Goal: Task Accomplishment & Management: Use online tool/utility

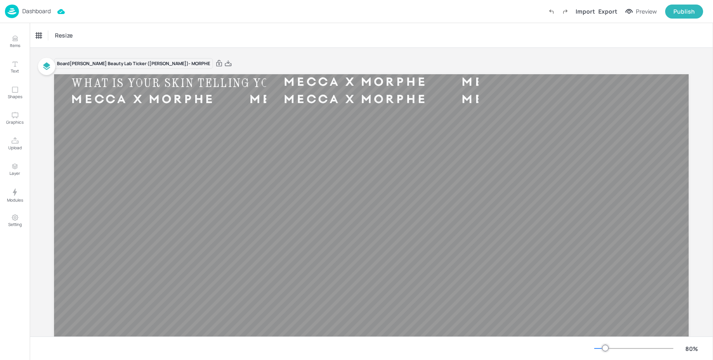
click at [38, 10] on p "Dashboard" at bounding box center [36, 11] width 28 height 6
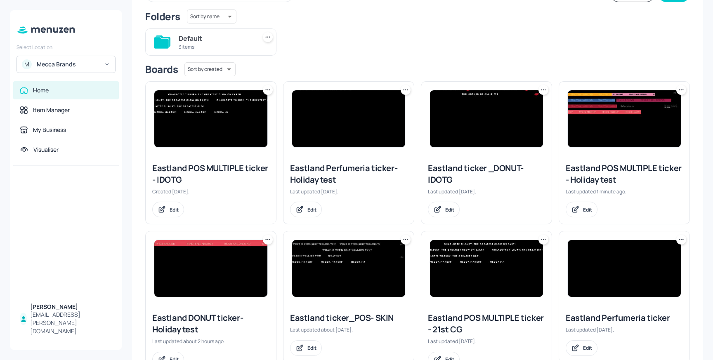
scroll to position [68, 0]
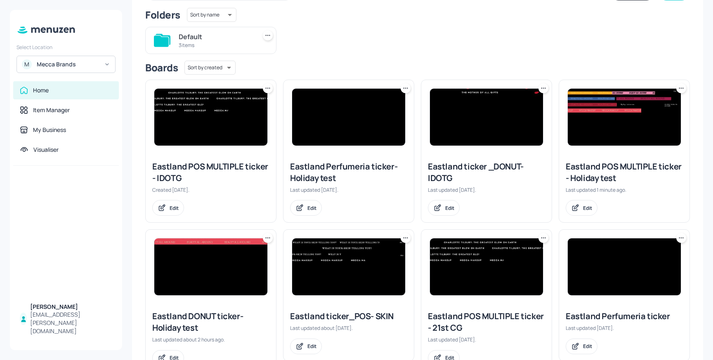
click at [616, 106] on img at bounding box center [624, 117] width 113 height 57
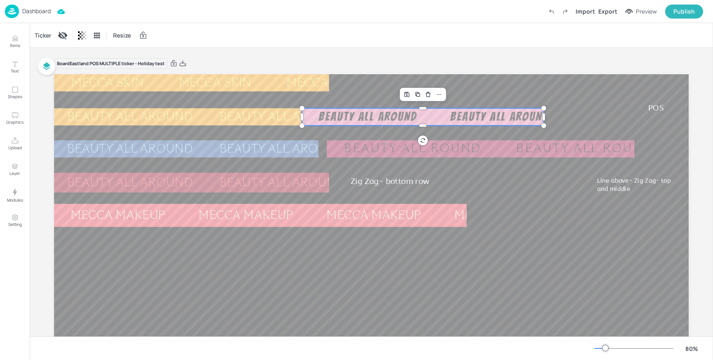
click at [359, 122] on div "BEAUTY ALL AROUND BEAUTY ALL AROUND BEAUTY ALL AROUND BEAUTY ALL AROUND BEAUTY …" at bounding box center [371, 252] width 635 height 357
click at [40, 40] on div "Ticker" at bounding box center [43, 35] width 20 height 13
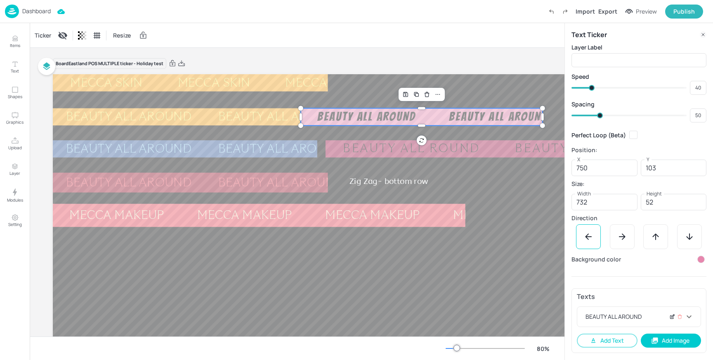
click at [675, 316] on icon at bounding box center [672, 317] width 6 height 6
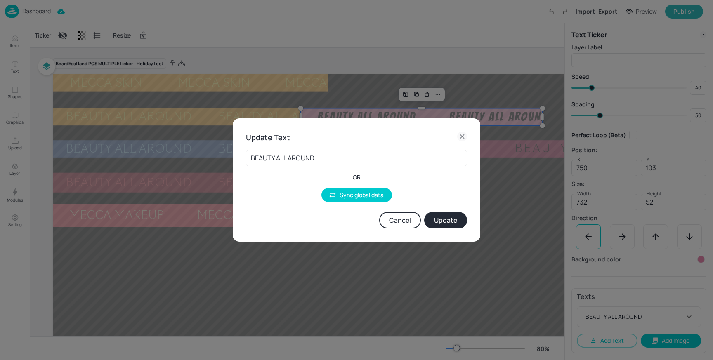
click at [404, 217] on button "Cancel" at bounding box center [400, 220] width 42 height 17
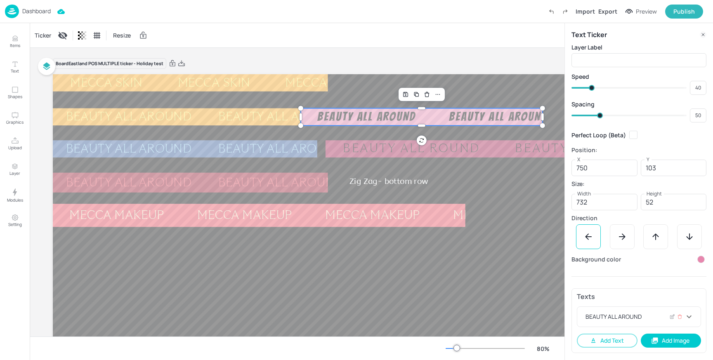
click at [688, 315] on icon at bounding box center [689, 317] width 10 height 10
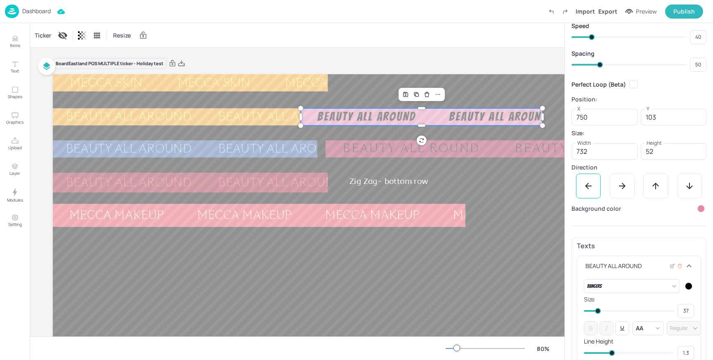
scroll to position [58, 0]
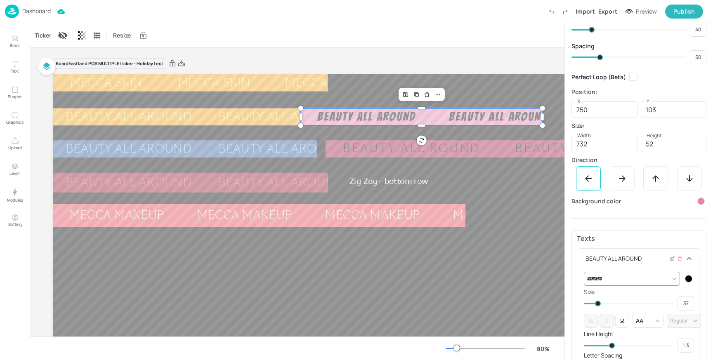
click at [671, 283] on body "Dashboard Import Export Preview Publish Items Text Shapes Graphics Upload Layer…" at bounding box center [356, 180] width 713 height 360
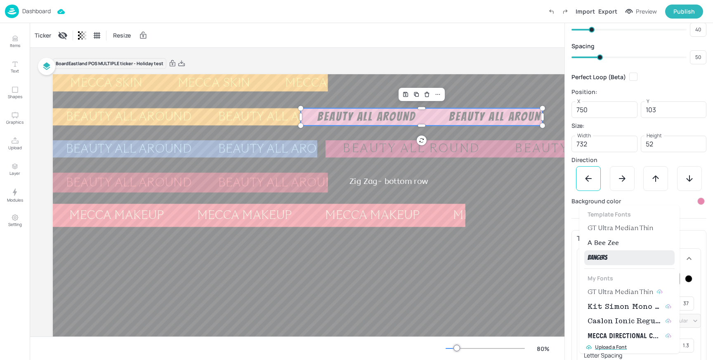
click at [626, 226] on span "GT Ultra Median Thin" at bounding box center [621, 228] width 66 height 10
type input "{"font":"GTUltraMedianThin","group":"template"}"
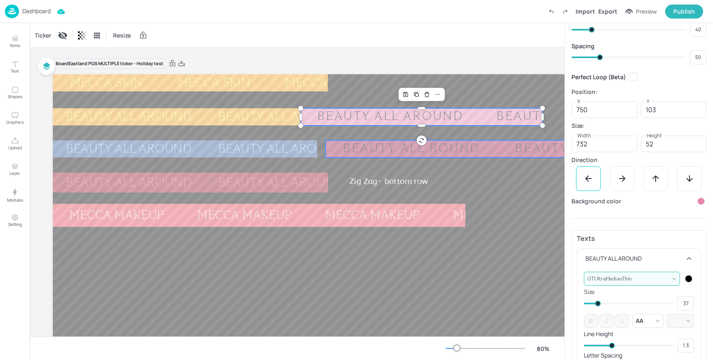
click at [404, 151] on div "BEAUTY ALL ROUND" at bounding box center [412, 149] width 172 height 16
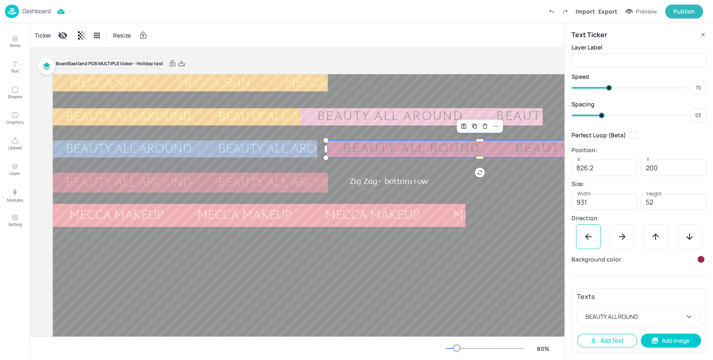
type input "74"
type input "73"
type input "72"
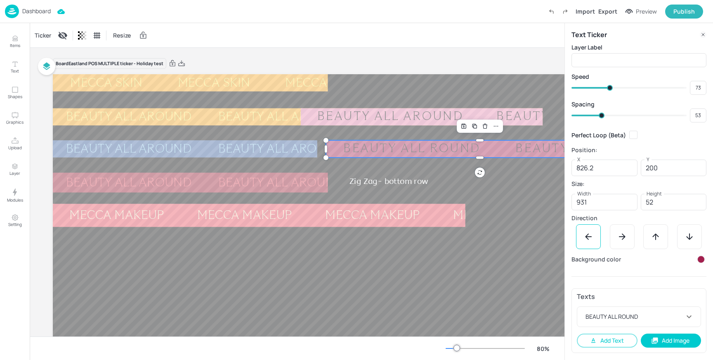
type input "72"
type input "71"
type input "69"
type input "70"
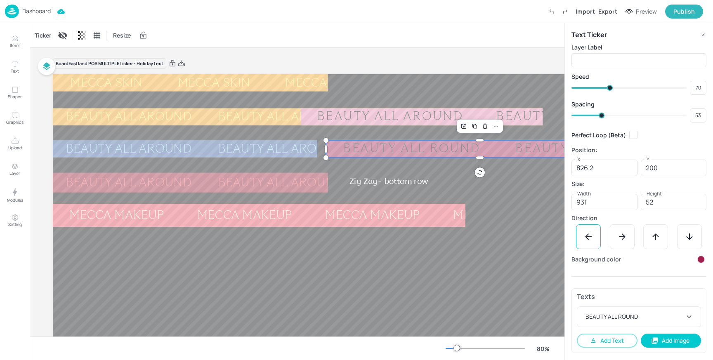
type input "67"
type input "66"
type input "64"
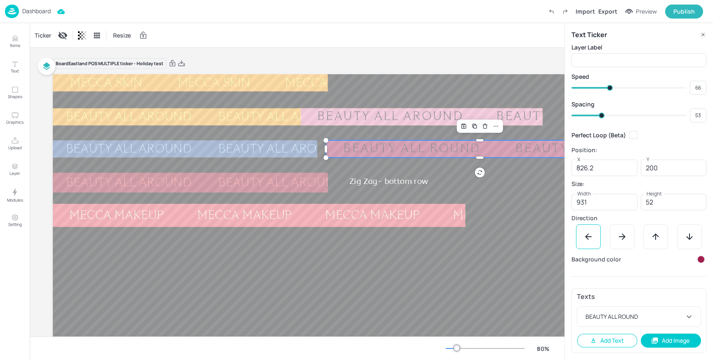
type input "65"
type input "63"
type input "64"
type input "62"
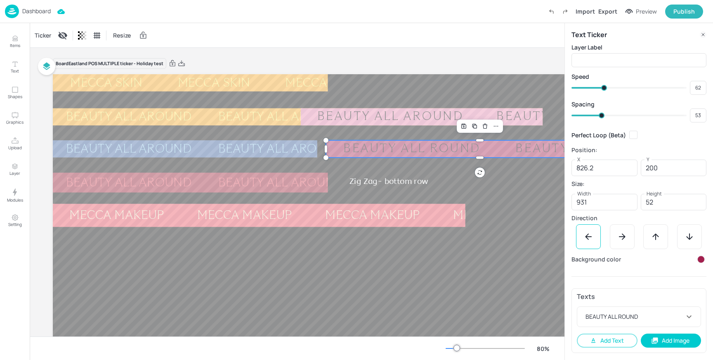
type input "61"
type input "60"
type input "59"
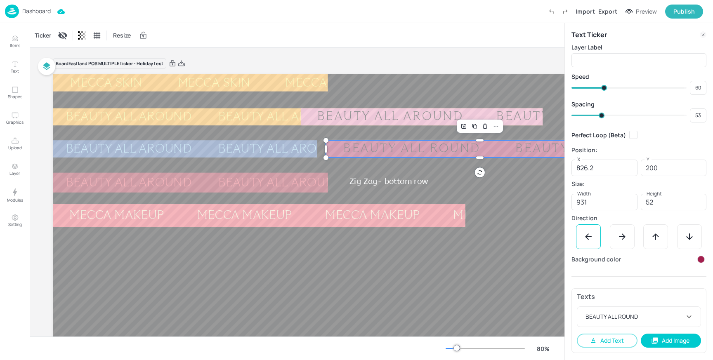
type input "59"
type input "58"
type input "57"
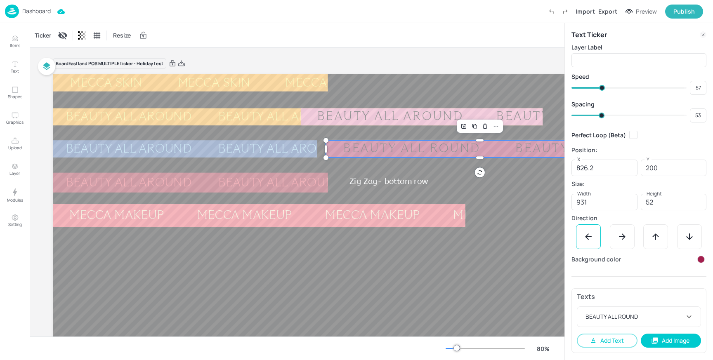
type input "55"
type input "54"
type input "53"
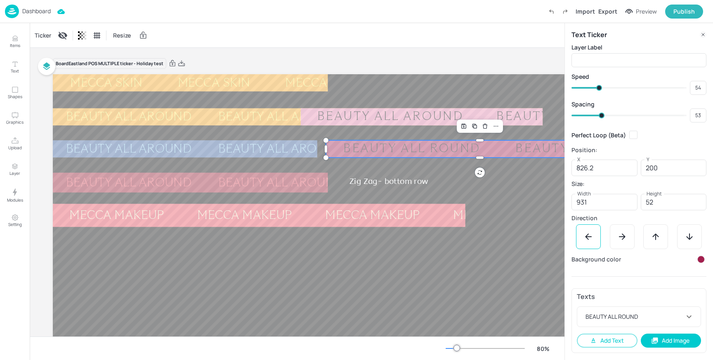
type input "53"
type input "52"
type input "50"
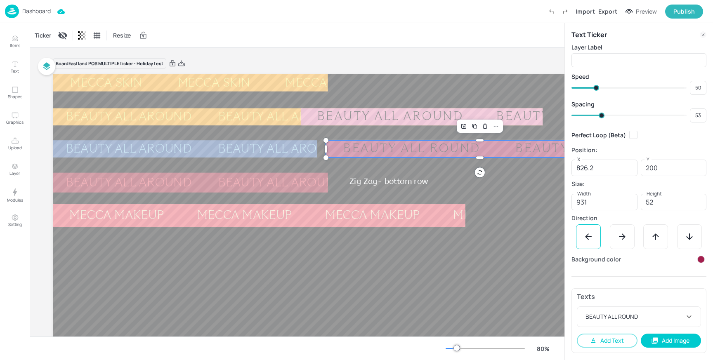
type input "48"
type input "47"
drag, startPoint x: 611, startPoint y: 89, endPoint x: 596, endPoint y: 90, distance: 15.3
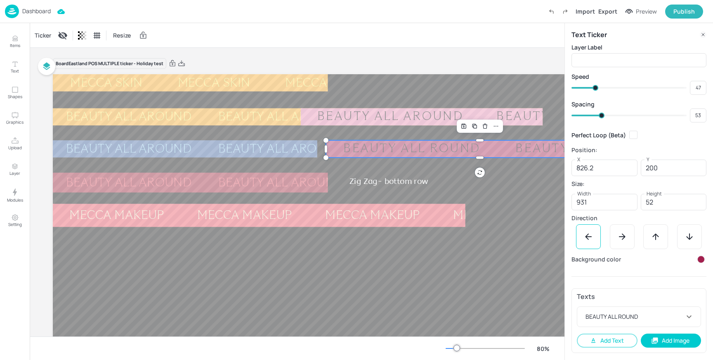
click at [596, 90] on span at bounding box center [596, 88] width 6 height 6
type input "46"
type input "45"
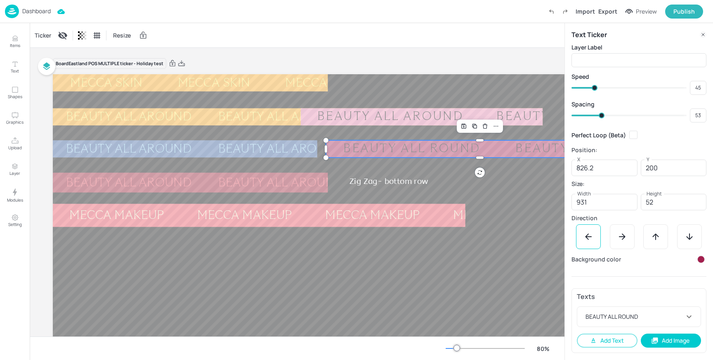
type input "44"
type input "42"
click at [593, 90] on span at bounding box center [593, 88] width 6 height 6
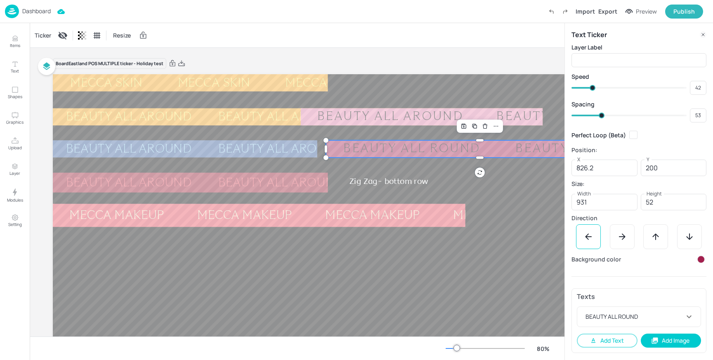
type input "47"
type input "46"
type input "45"
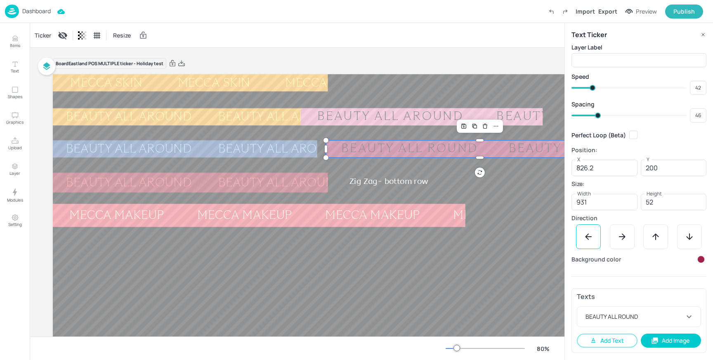
type input "45"
type input "43"
type input "44"
type input "42"
type input "43"
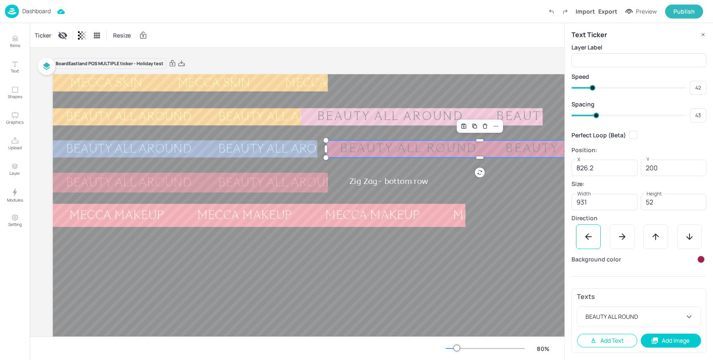
type input "40"
type input "42"
type input "39"
type input "40"
type input "38"
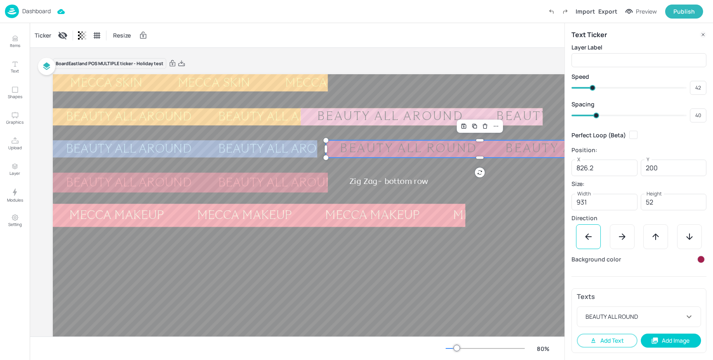
type input "39"
type input "37"
drag, startPoint x: 598, startPoint y: 116, endPoint x: 593, endPoint y: 118, distance: 5.7
click at [593, 118] on span at bounding box center [593, 116] width 6 height 6
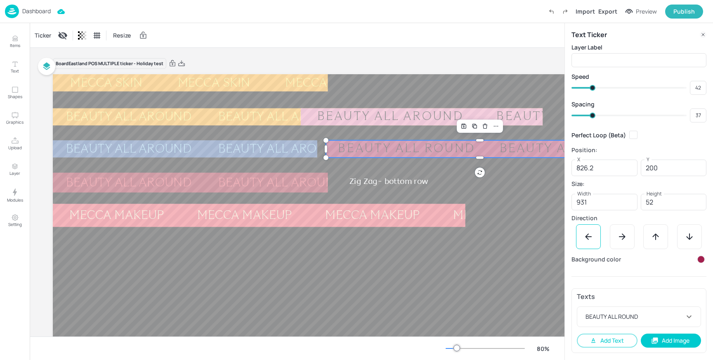
click at [467, 58] on div "Board Eastland POS MULTIPLE ticker - Holiday test" at bounding box center [370, 64] width 635 height 12
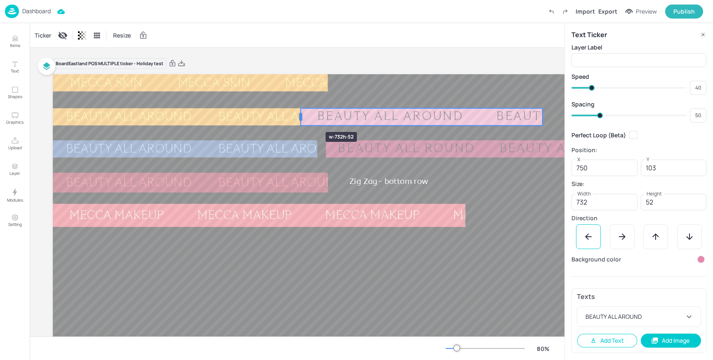
type input "741.3"
type input "740.7"
type input "732.5"
type input "749.5"
type input "717.5"
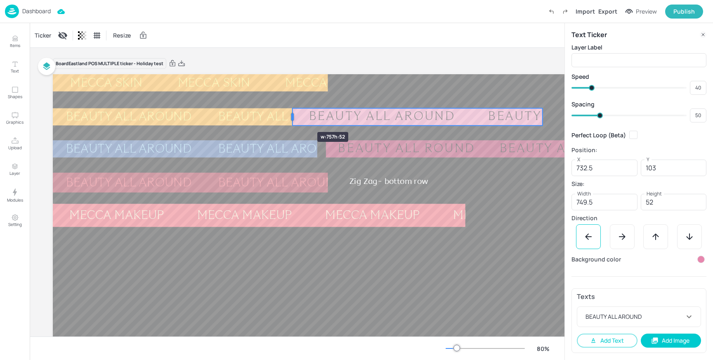
type input "764.5"
type input "693.8"
type input "788.2"
type input "687.6"
type input "794.4"
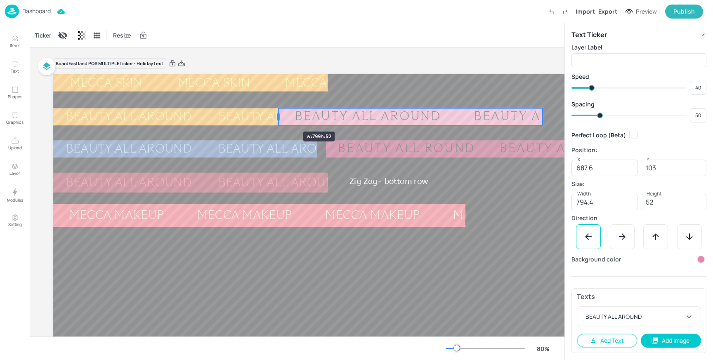
type input "677.6"
type input "804.4"
type input "667.6"
type input "814.4"
type input "650.1"
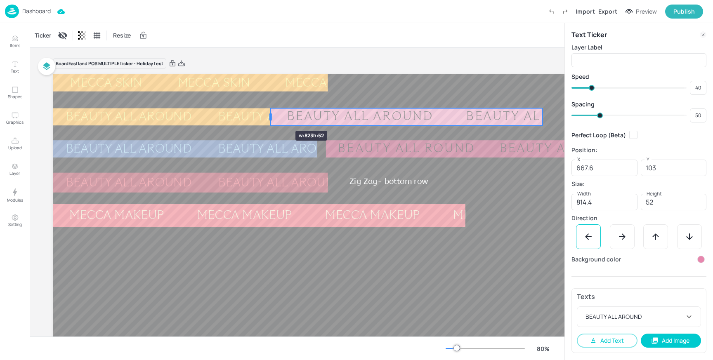
type input "831.9"
type input "638.9"
type input "843.1"
type input "623.9"
type input "858.1"
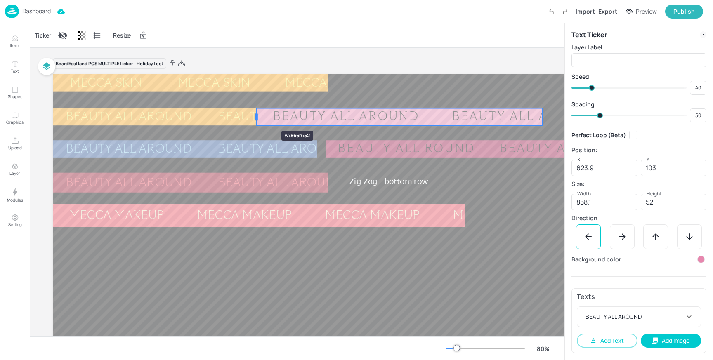
type input "613.9"
type input "868.1"
type input "612.7"
type input "869.3"
type input "611.4"
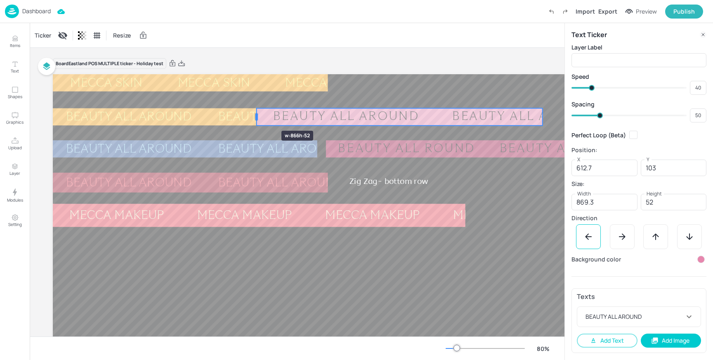
type input "870.6"
type input "610.2"
type input "871.8"
type input "602.7"
type input "879.3"
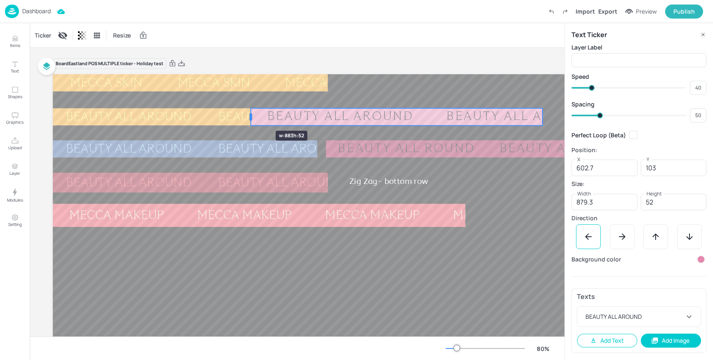
type input "598.9"
type input "883.1"
type input "597.7"
type input "884.3"
drag, startPoint x: 301, startPoint y: 117, endPoint x: 250, endPoint y: 116, distance: 50.4
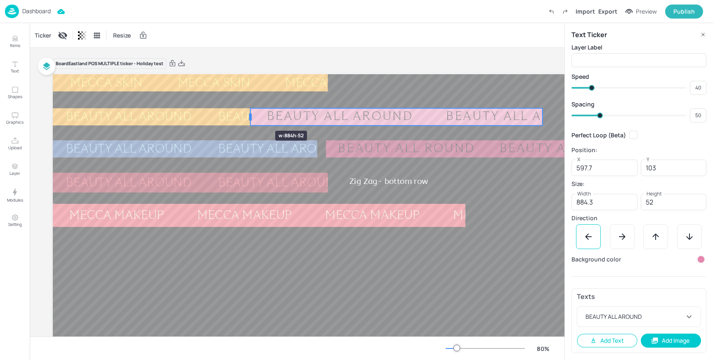
click at [250, 116] on div at bounding box center [250, 116] width 2 height 7
click at [701, 260] on div at bounding box center [700, 259] width 7 height 7
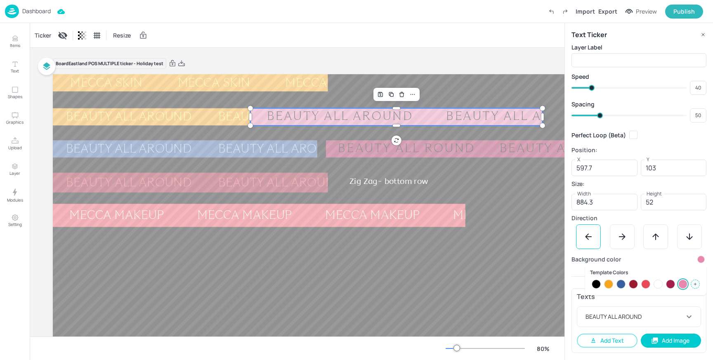
click at [694, 283] on icon at bounding box center [695, 284] width 4 height 4
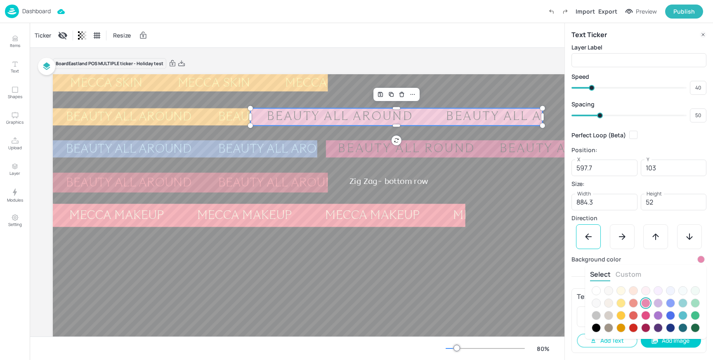
click at [635, 276] on button "Custom" at bounding box center [629, 274] width 26 height 9
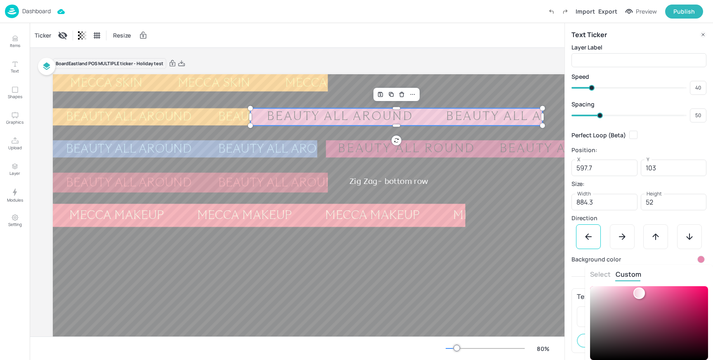
type input "#6b2a44ff"
click at [662, 329] on div at bounding box center [649, 323] width 118 height 74
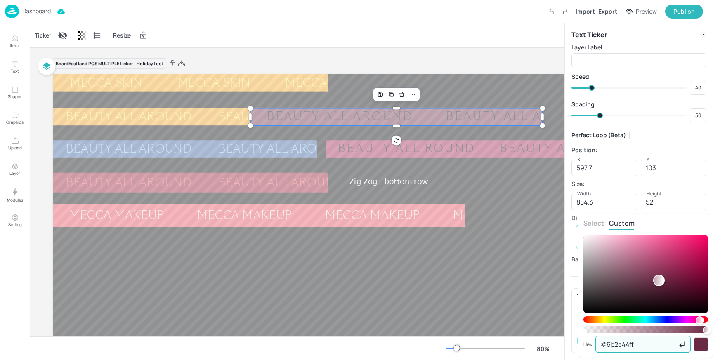
drag, startPoint x: 644, startPoint y: 340, endPoint x: 571, endPoint y: 340, distance: 72.6
click at [571, 340] on div "Select Custom Hex #6b2a44ff ​" at bounding box center [356, 180] width 713 height 360
paste input "3a5f9e"
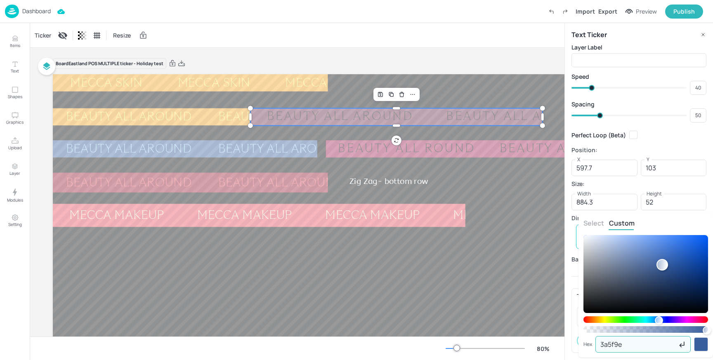
type input "3a5f9e"
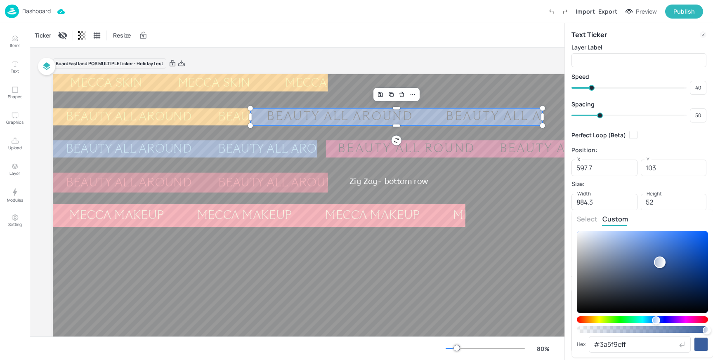
click at [689, 214] on div "Select Custom Hex #3a5f9eff ​" at bounding box center [642, 284] width 141 height 148
click at [679, 225] on div "Select Custom" at bounding box center [642, 221] width 131 height 12
click at [696, 216] on div "Select Custom" at bounding box center [642, 221] width 131 height 12
click at [592, 217] on button "Select" at bounding box center [585, 218] width 21 height 9
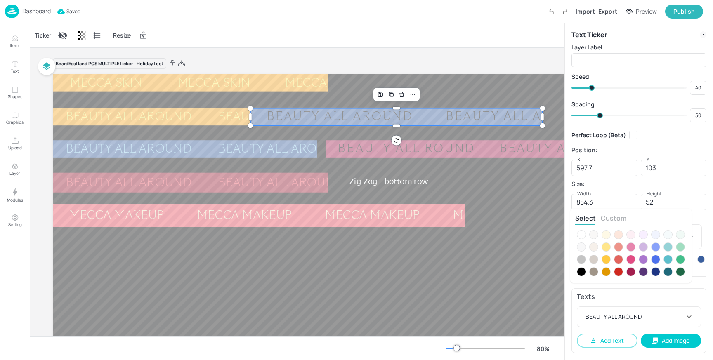
click at [673, 311] on div at bounding box center [356, 180] width 713 height 360
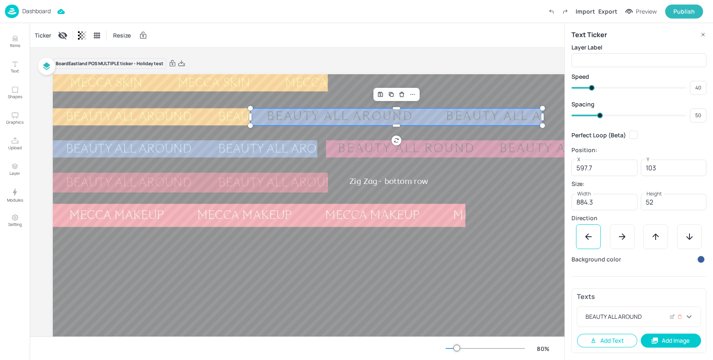
click at [687, 316] on icon at bounding box center [689, 316] width 5 height 3
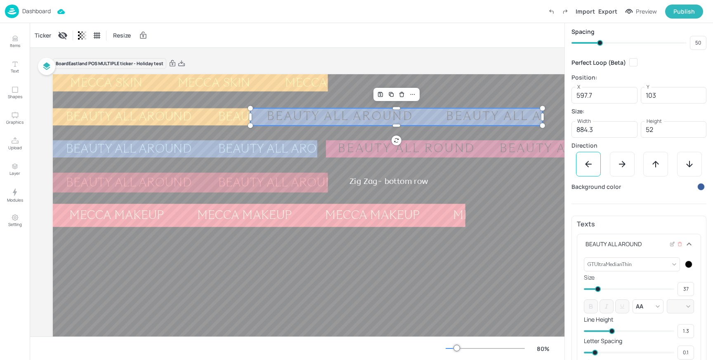
scroll to position [117, 0]
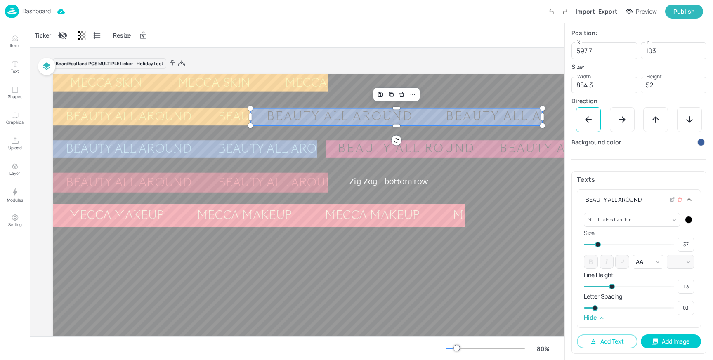
click at [687, 222] on div at bounding box center [688, 219] width 7 height 7
click at [693, 243] on icon at bounding box center [695, 244] width 4 height 4
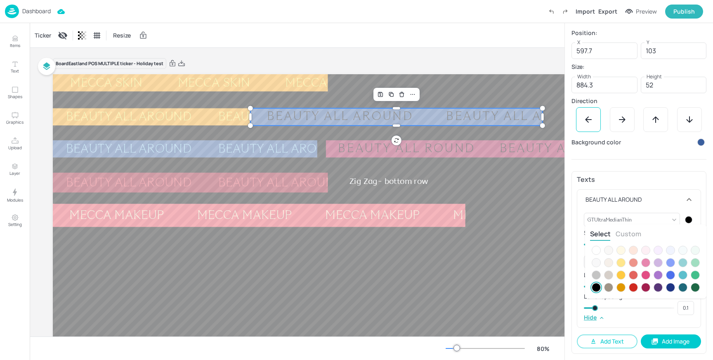
click at [635, 239] on div "Select Custom" at bounding box center [645, 235] width 111 height 12
click at [633, 233] on button "Custom" at bounding box center [629, 233] width 26 height 9
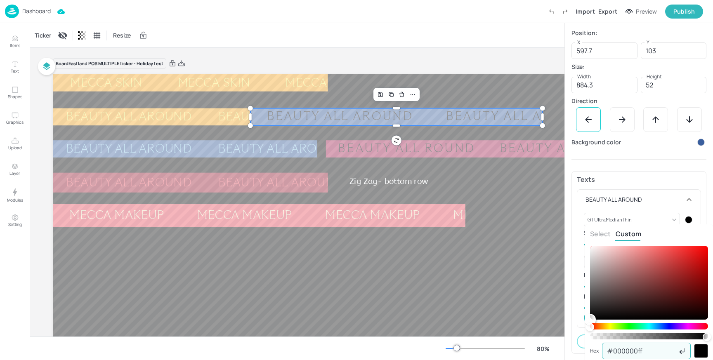
drag, startPoint x: 647, startPoint y: 348, endPoint x: 576, endPoint y: 347, distance: 71.0
click at [576, 347] on div "Select Custom Hex #000000ff ​" at bounding box center [356, 180] width 713 height 360
paste input "88c6e9"
type input "88c6e9"
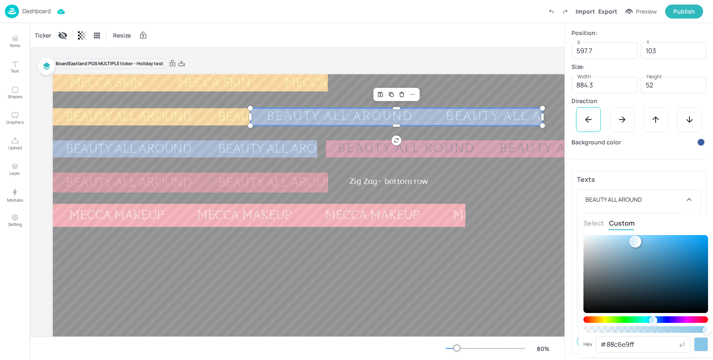
click at [487, 287] on div at bounding box center [356, 180] width 713 height 360
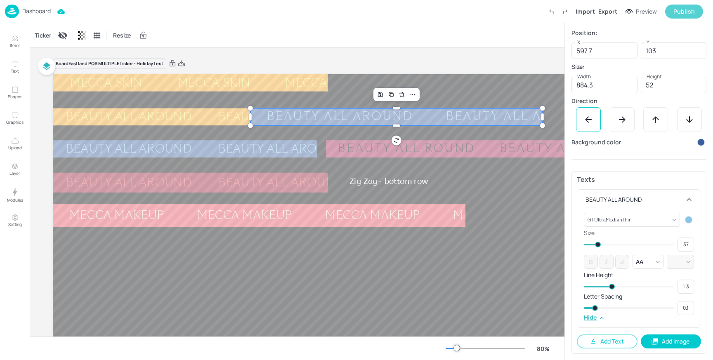
click at [681, 9] on div "Publish" at bounding box center [683, 11] width 21 height 9
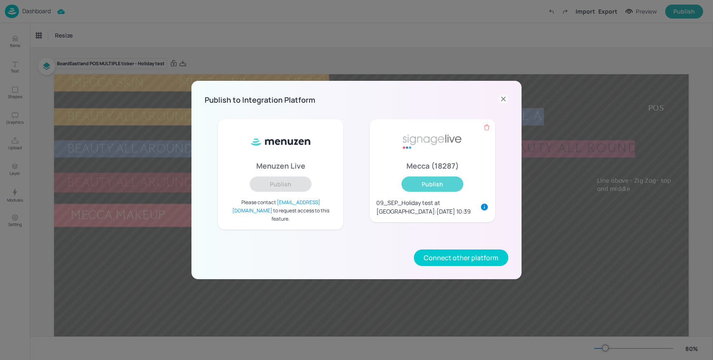
click at [438, 187] on button "Publish" at bounding box center [433, 184] width 62 height 15
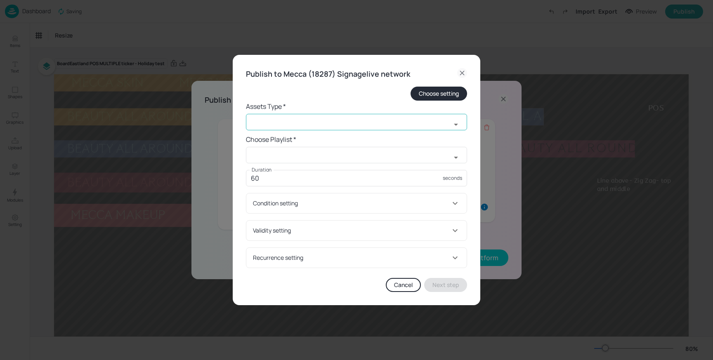
click at [296, 125] on input "text" at bounding box center [348, 122] width 205 height 17
click at [287, 142] on li "widget" at bounding box center [356, 141] width 221 height 14
type input "widget"
